Goal: Task Accomplishment & Management: Manage account settings

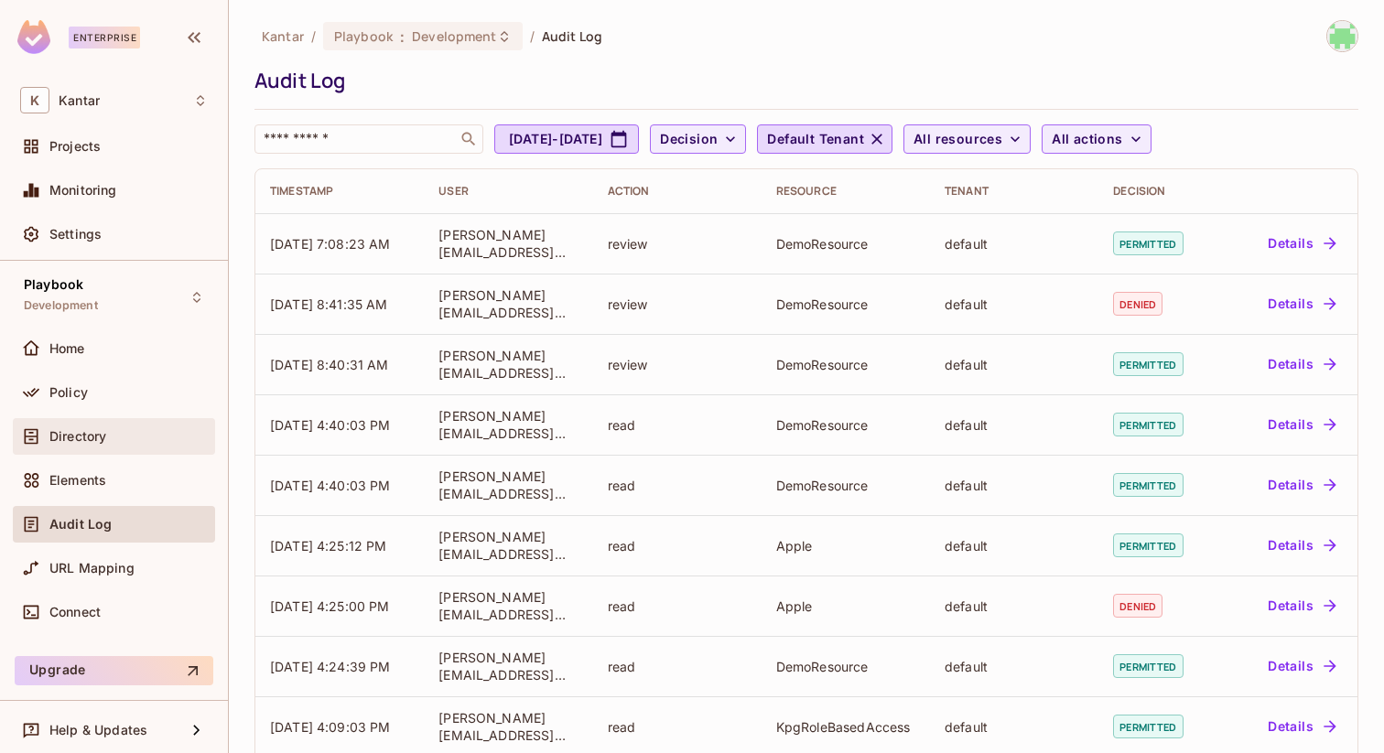
scroll to position [177, 0]
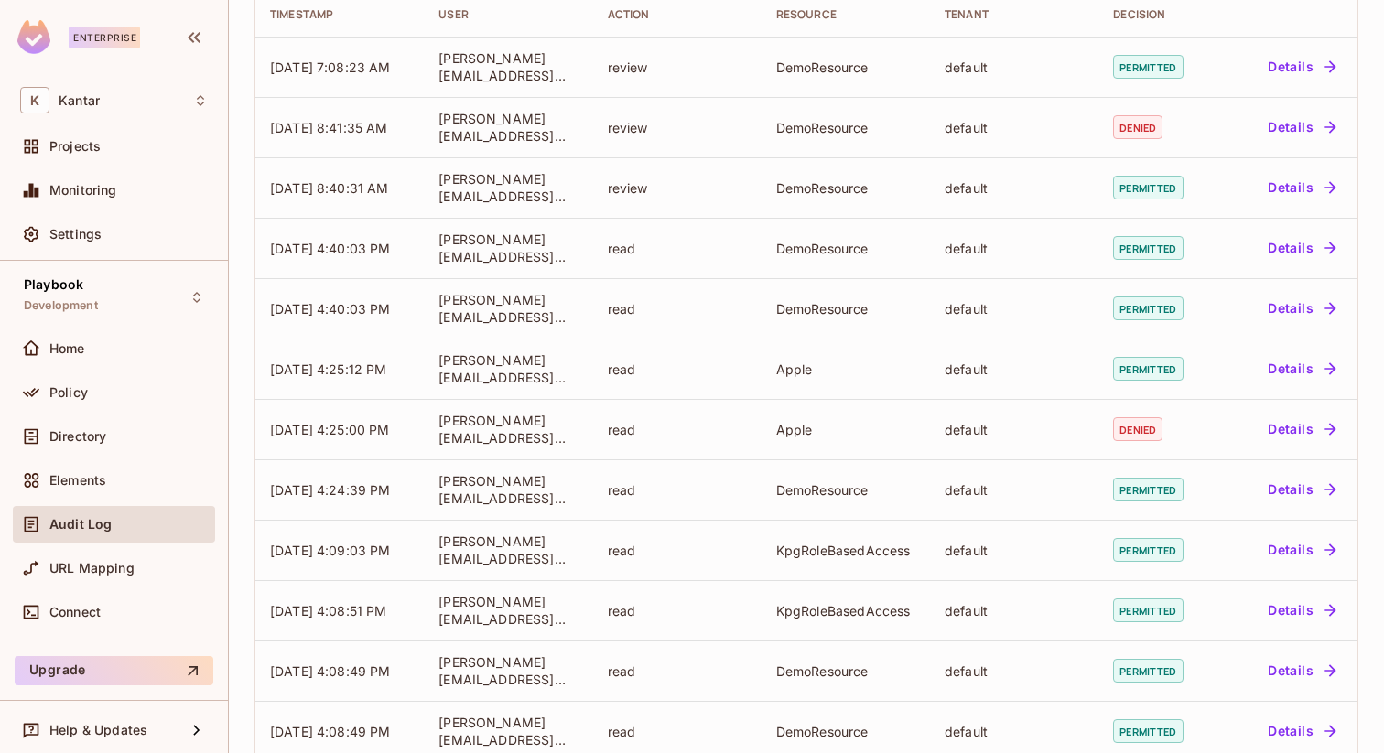
click at [112, 457] on div "Directory" at bounding box center [114, 440] width 202 height 44
click at [136, 434] on div "Directory" at bounding box center [128, 436] width 158 height 15
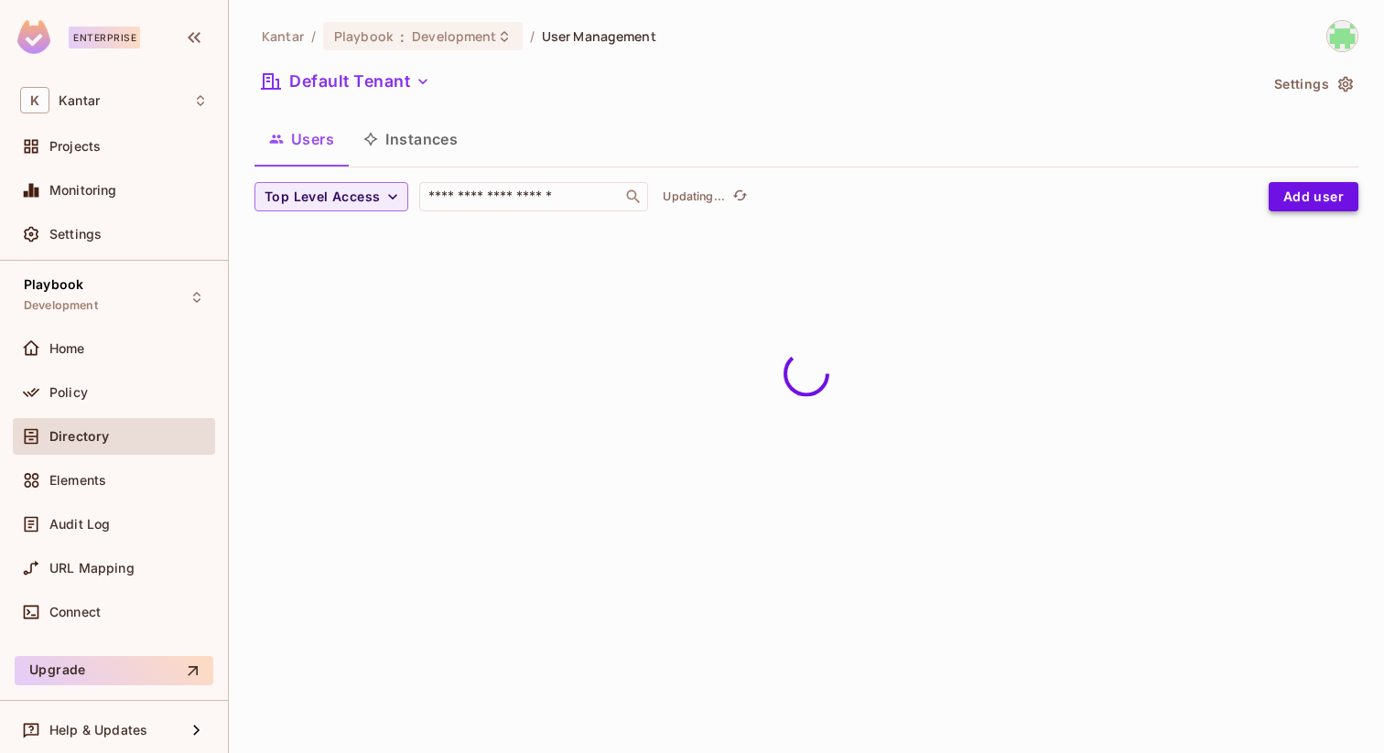
click at [1297, 198] on button "Add user" at bounding box center [1314, 196] width 90 height 29
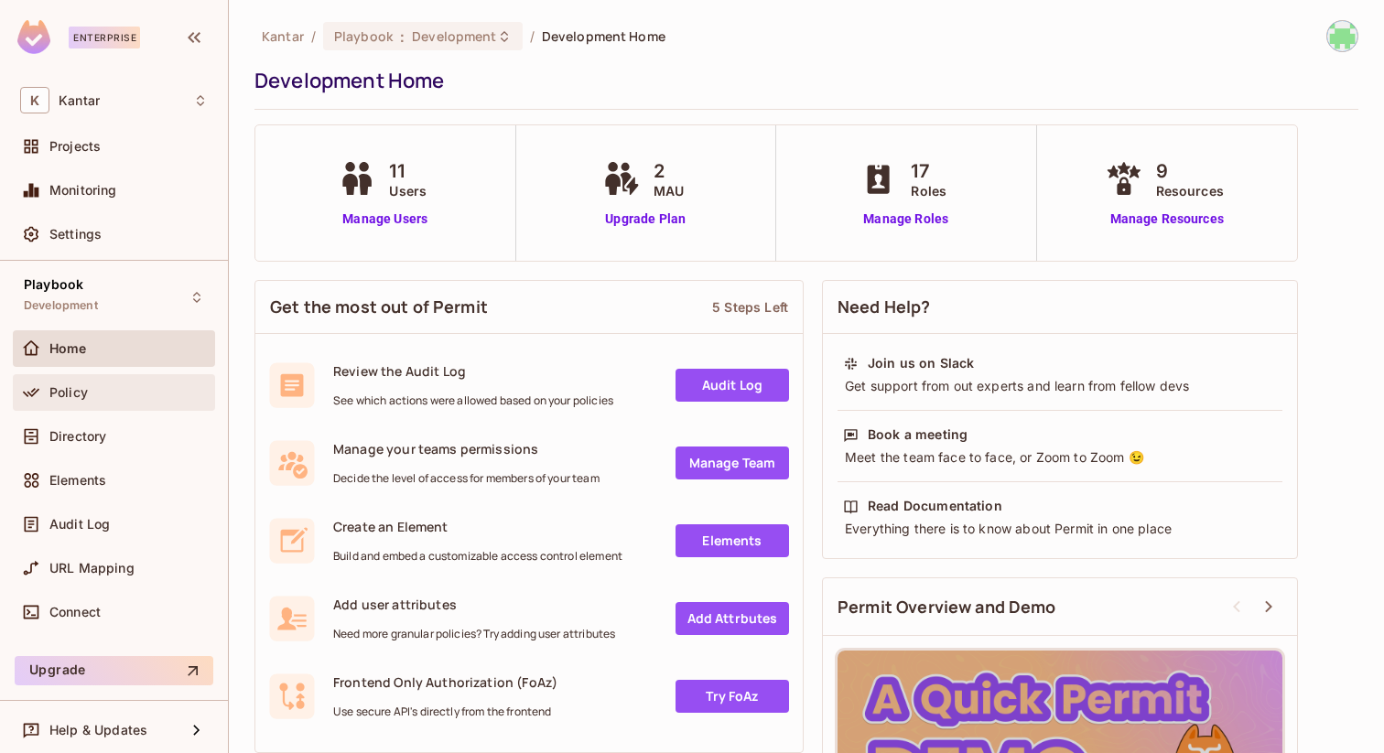
click at [181, 392] on div "Policy" at bounding box center [128, 392] width 158 height 15
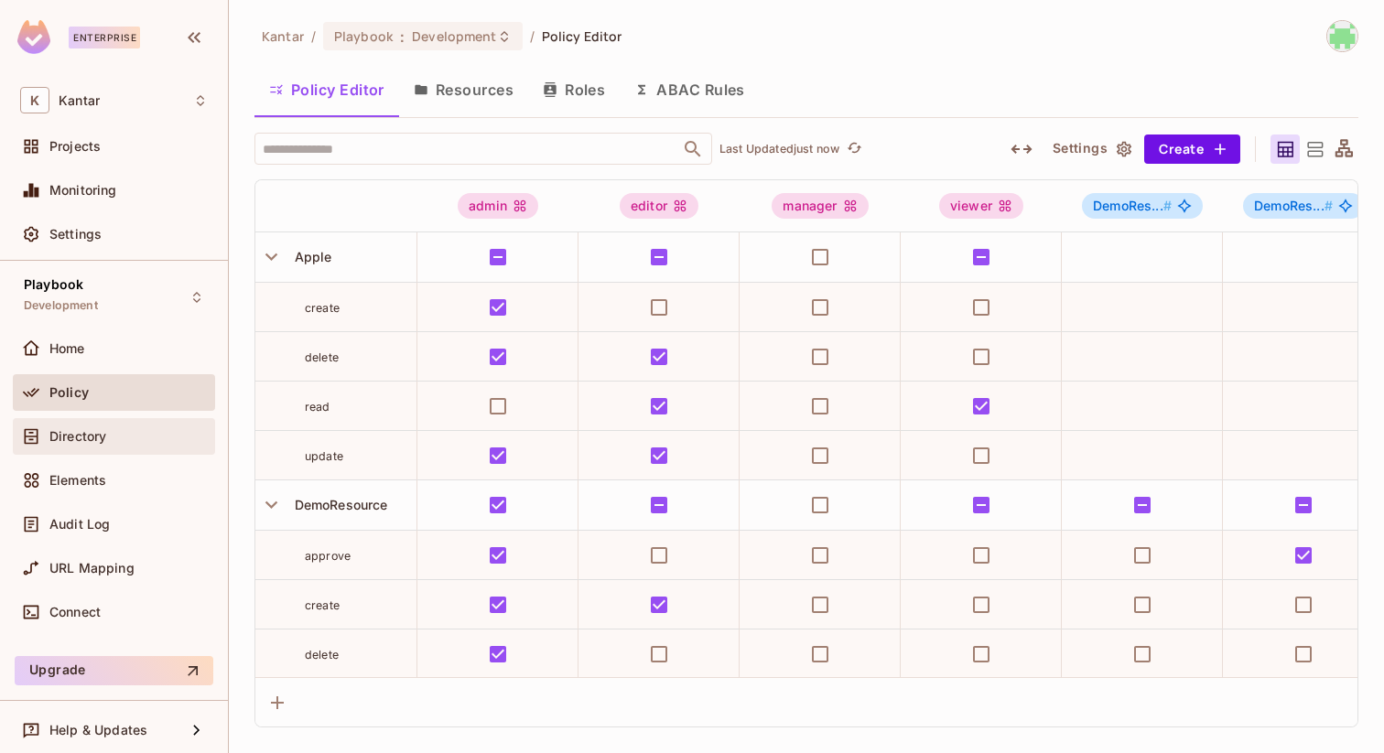
click at [122, 449] on div "Directory" at bounding box center [114, 436] width 202 height 37
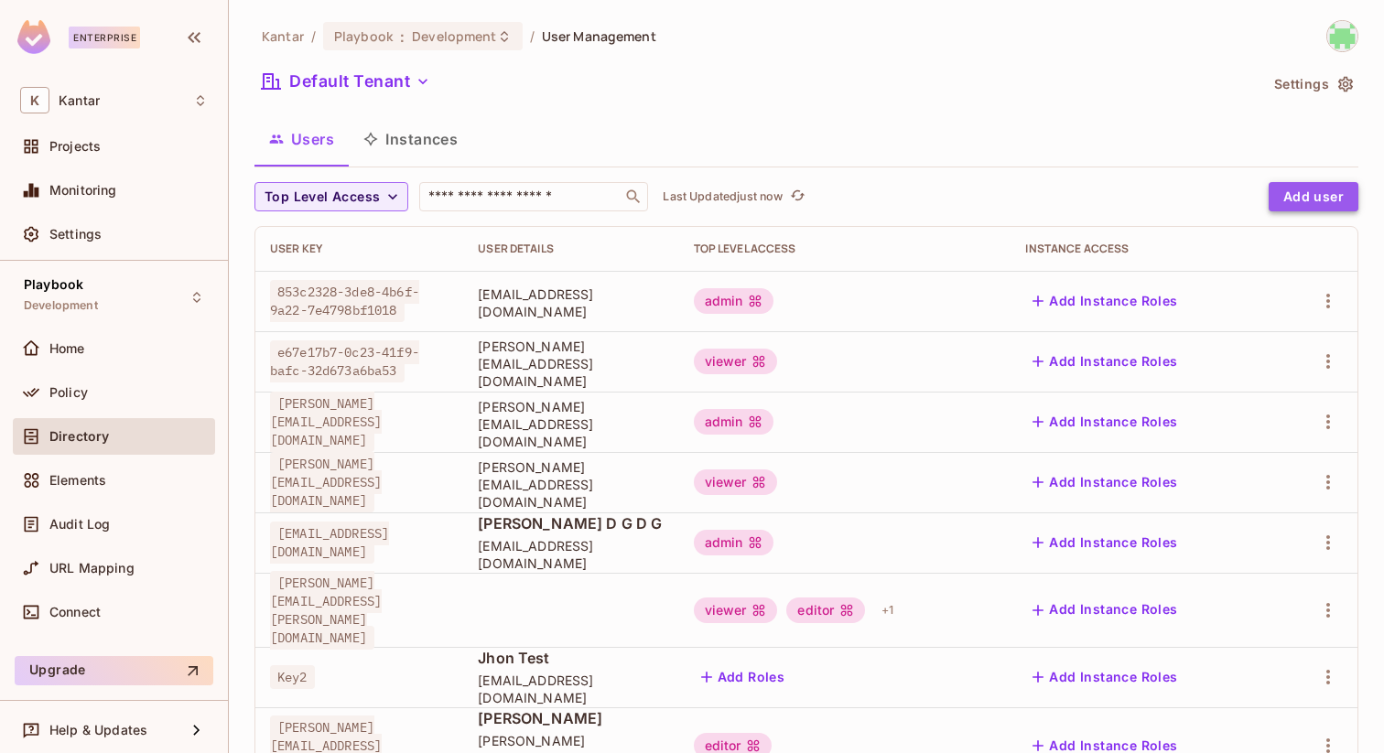
click at [1327, 195] on button "Add user" at bounding box center [1314, 196] width 90 height 29
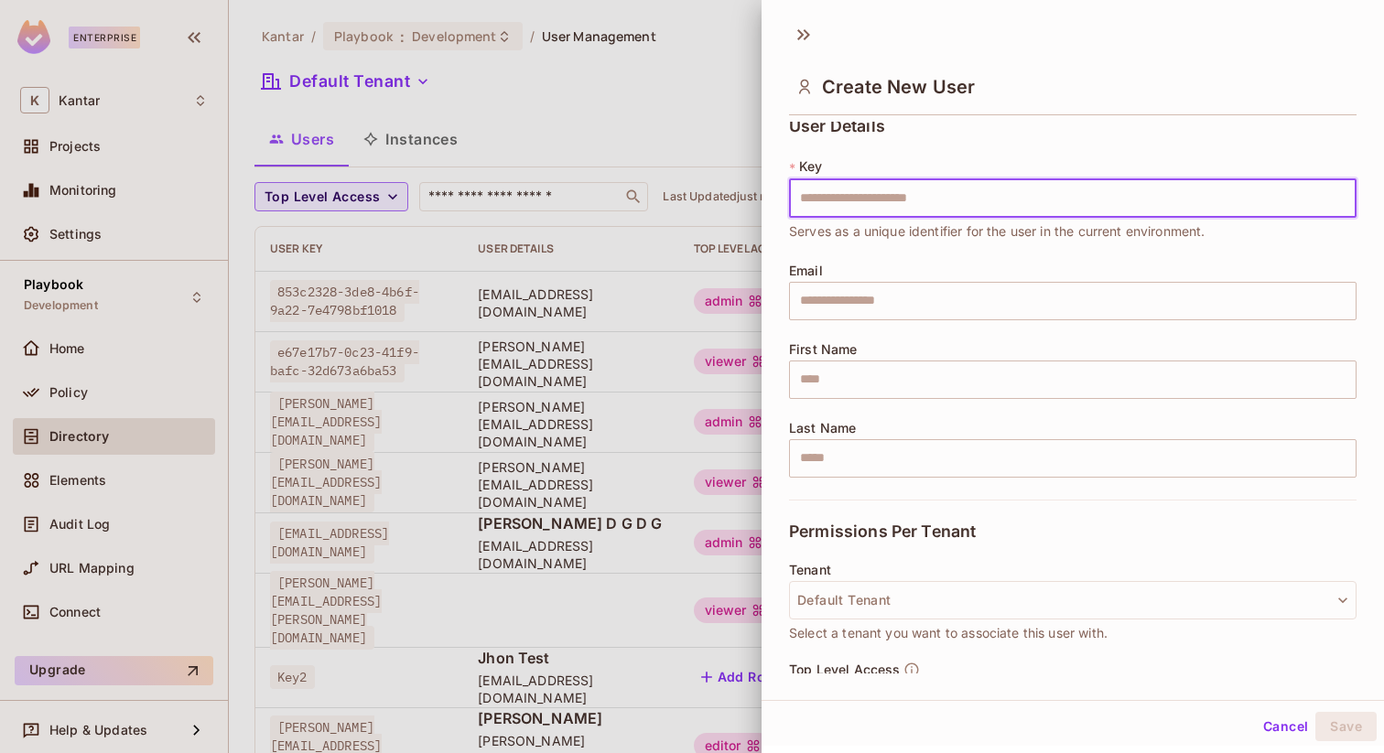
scroll to position [221, 0]
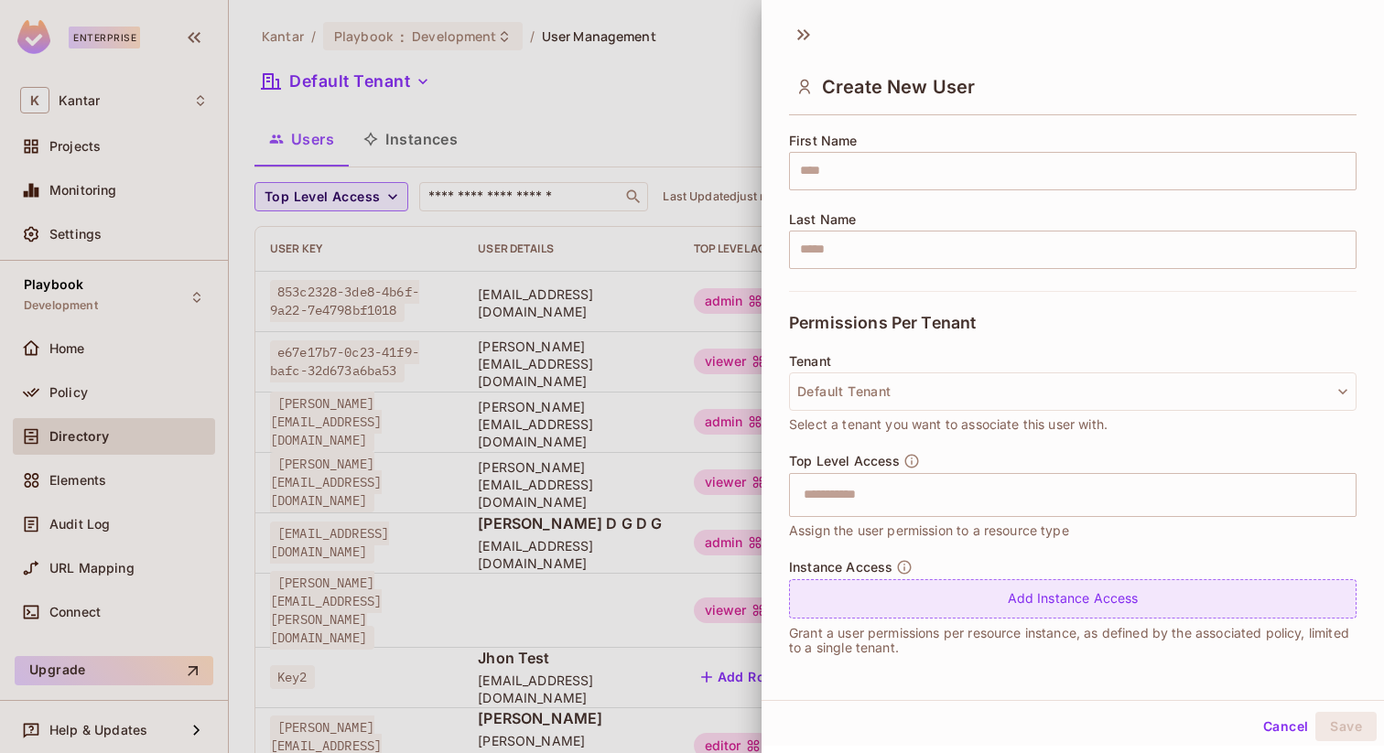
click at [1130, 602] on div "Add Instance Access" at bounding box center [1073, 599] width 568 height 39
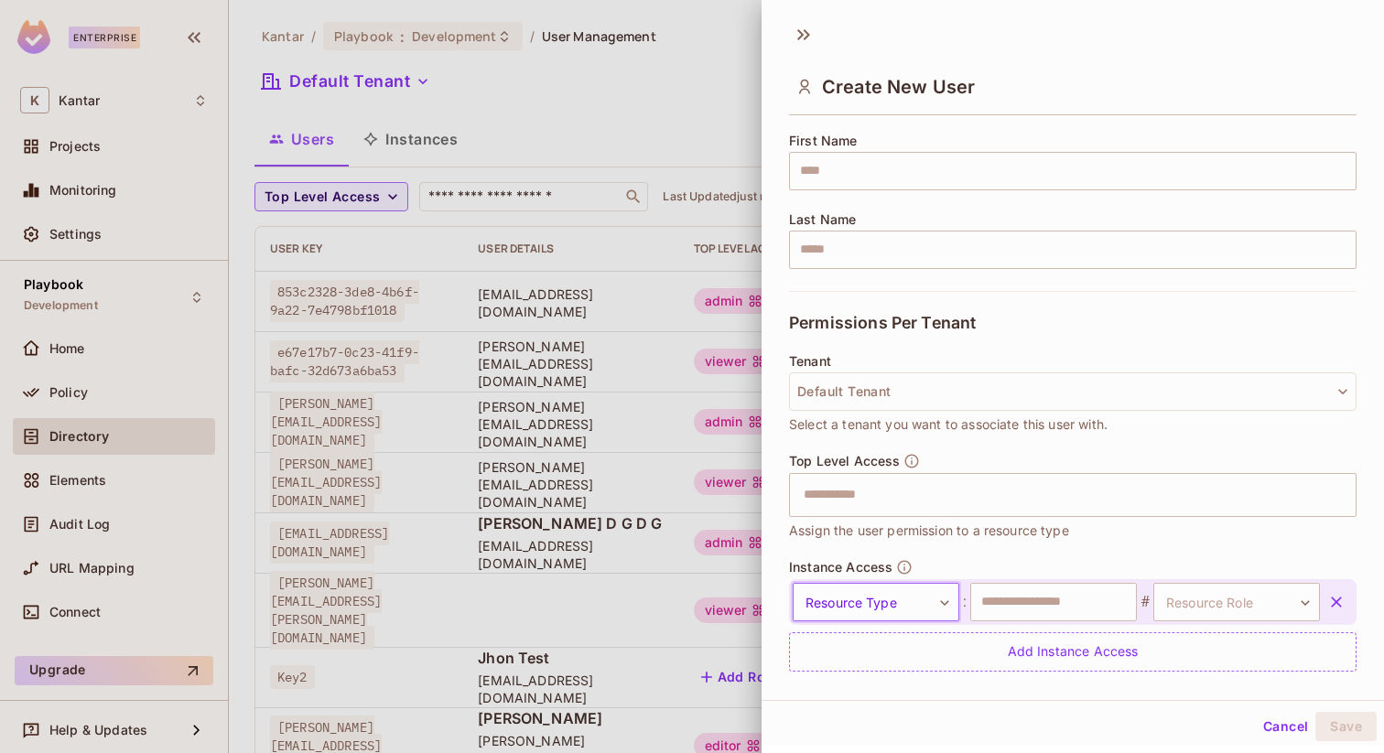
click at [919, 594] on body "Enterprise K Kantar Projects Monitoring Settings Playbook Development Home Poli…" at bounding box center [692, 376] width 1384 height 753
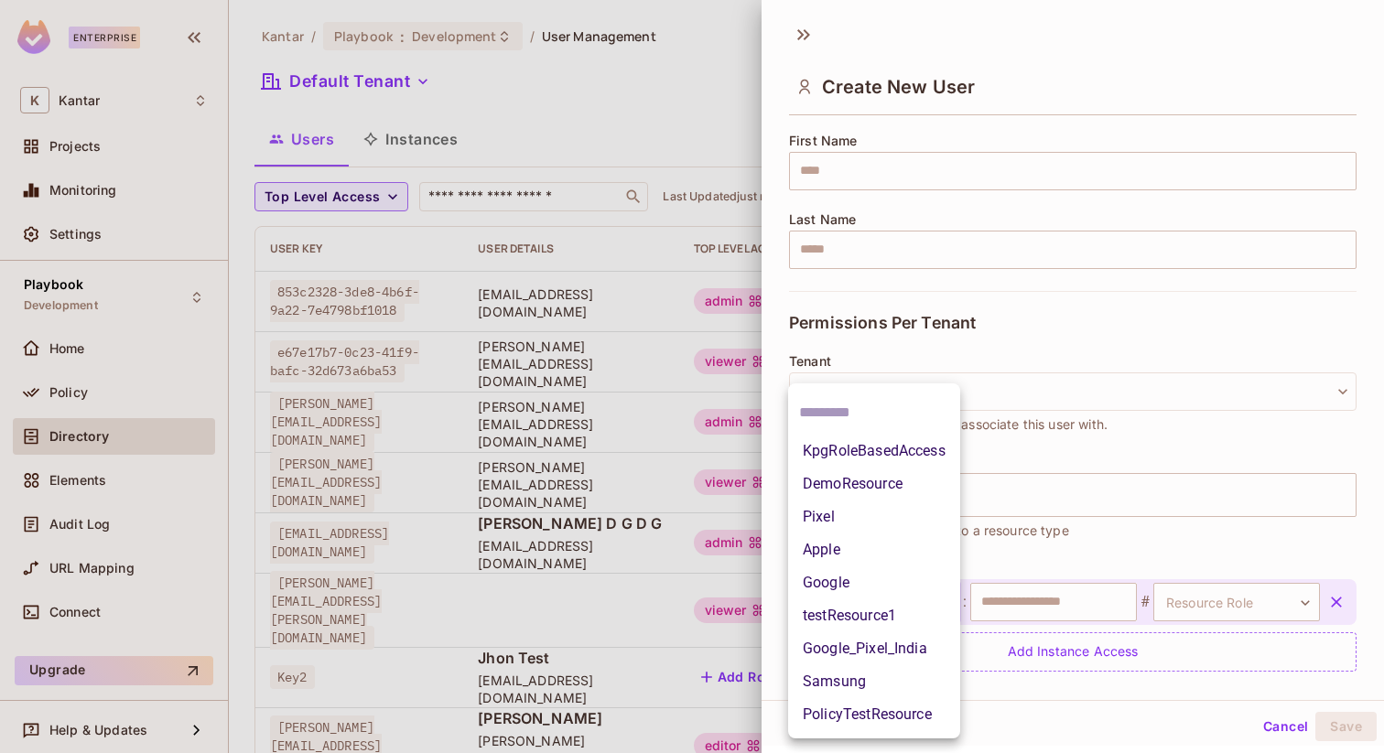
click at [1142, 360] on div at bounding box center [692, 376] width 1384 height 753
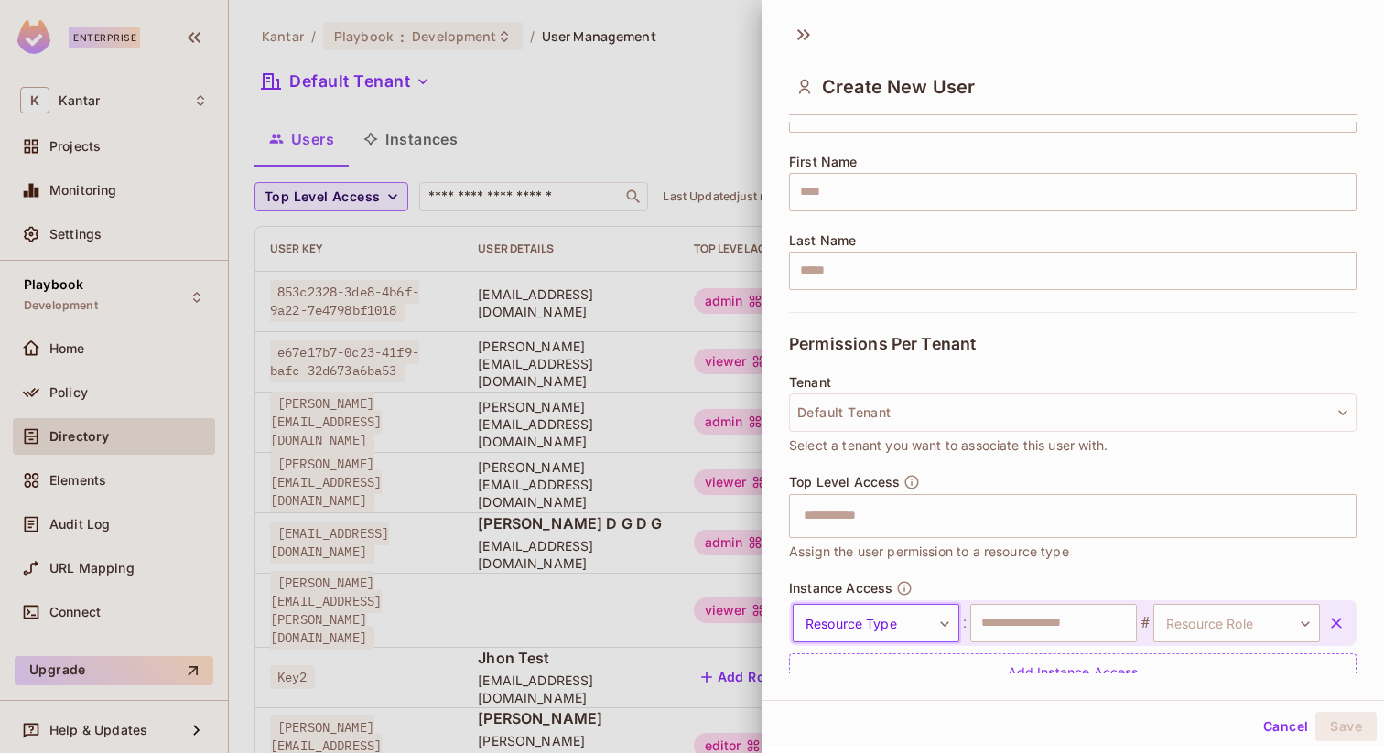
scroll to position [0, 0]
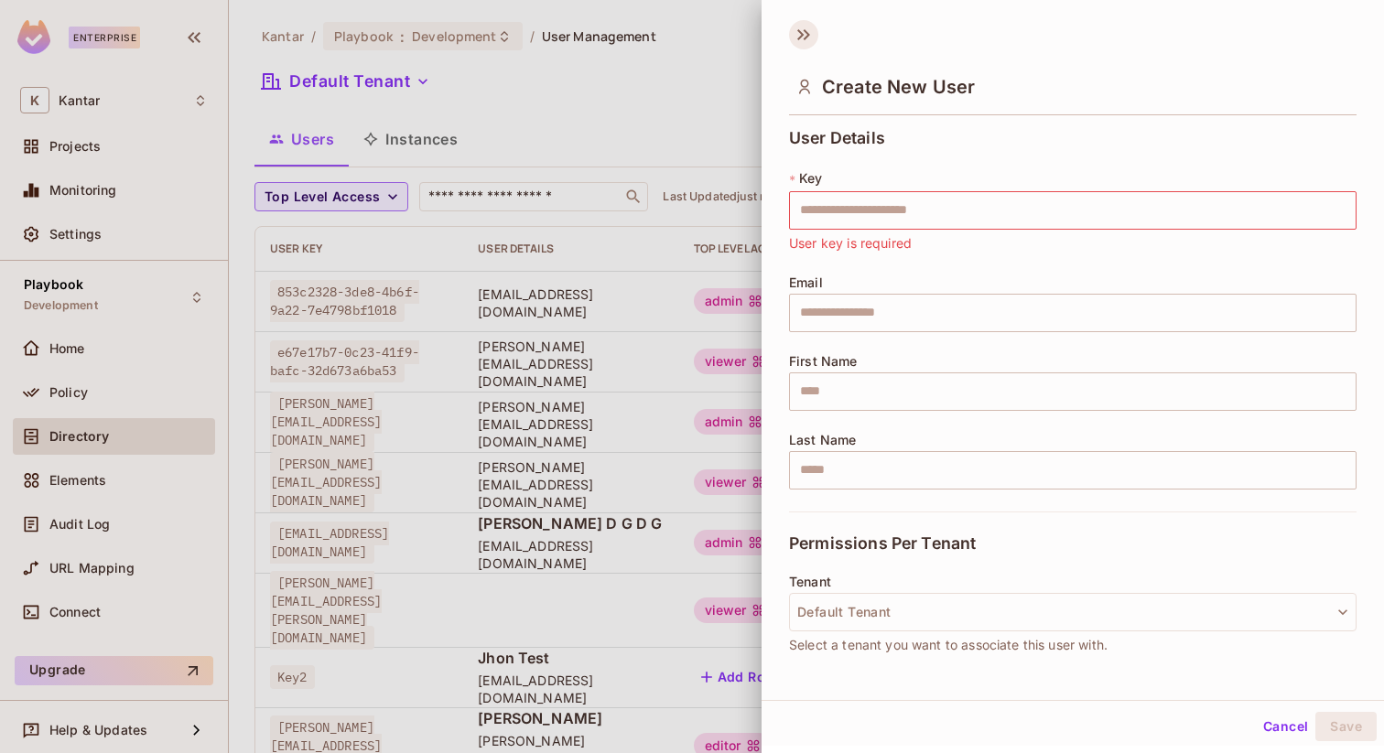
click at [797, 27] on icon at bounding box center [803, 34] width 29 height 29
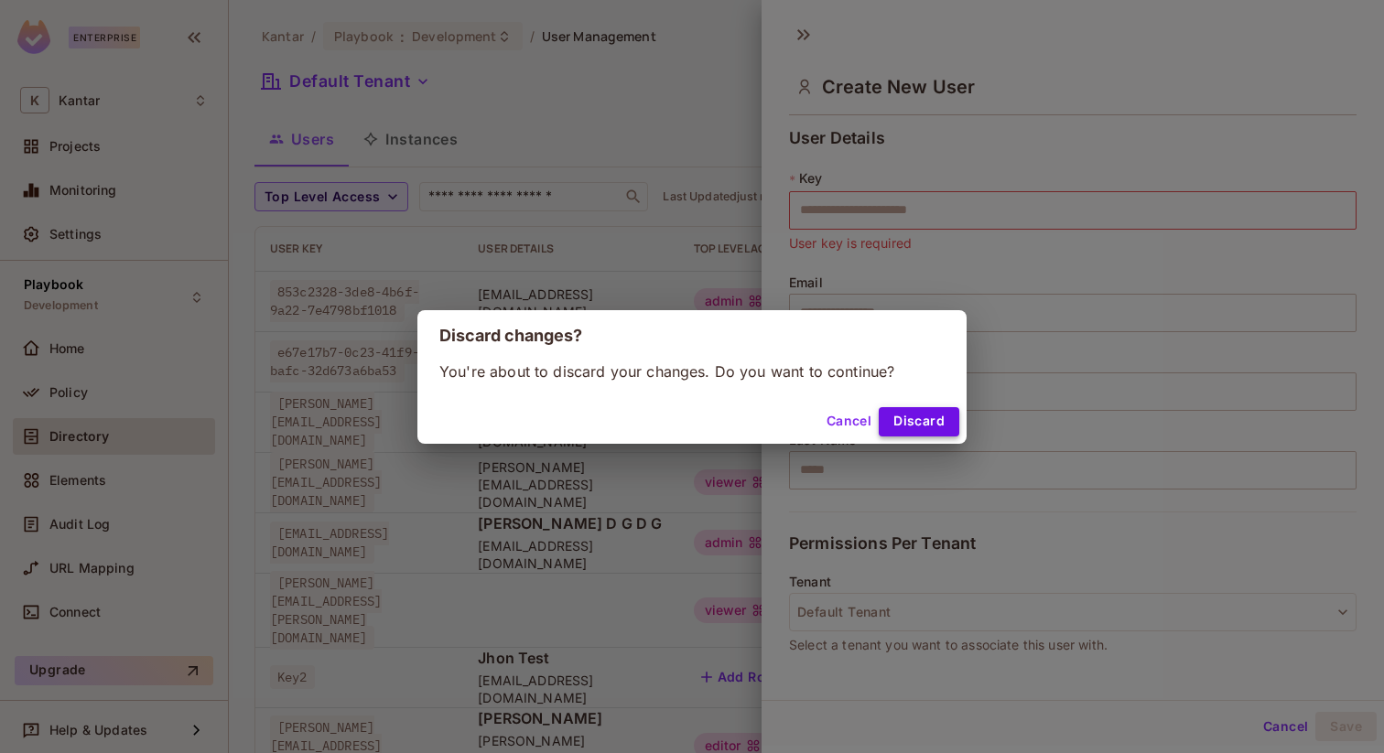
click at [907, 422] on button "Discard" at bounding box center [919, 421] width 81 height 29
